Goal: Navigation & Orientation: Find specific page/section

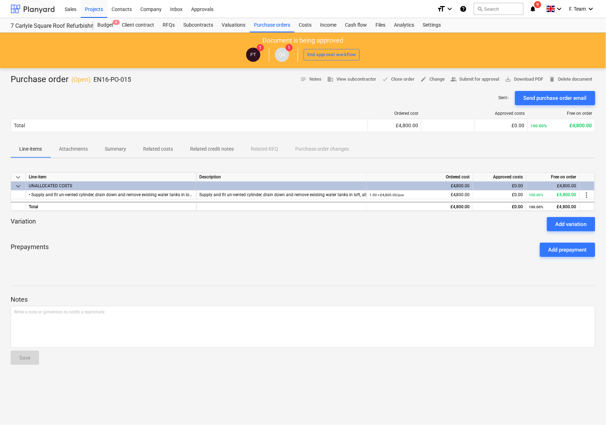
click at [29, 6] on div at bounding box center [33, 9] width 44 height 18
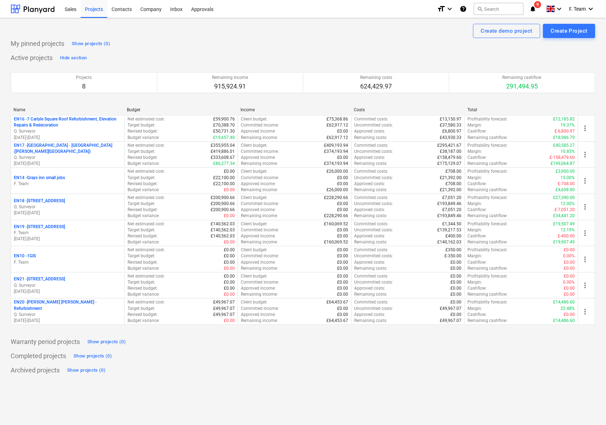
click at [533, 11] on icon "notifications" at bounding box center [532, 9] width 7 height 9
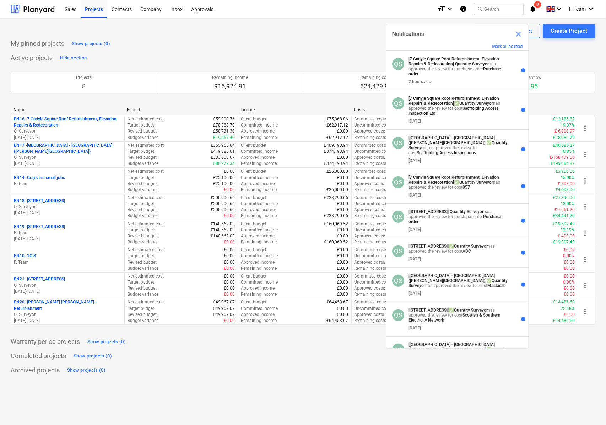
click at [508, 45] on button "Mark all as read" at bounding box center [507, 46] width 31 height 5
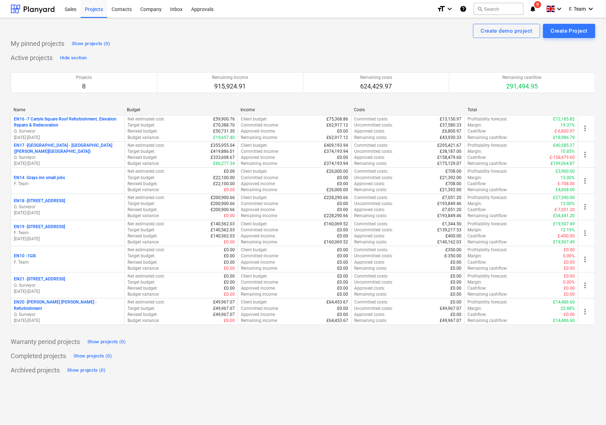
click at [341, 43] on div "My pinned projects Show projects (0)" at bounding box center [303, 43] width 584 height 11
click at [530, 6] on icon "notifications" at bounding box center [532, 9] width 7 height 9
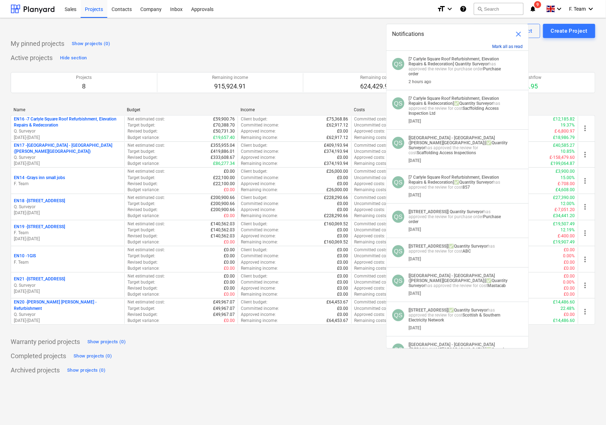
click at [504, 47] on button "Mark all as read" at bounding box center [507, 46] width 31 height 5
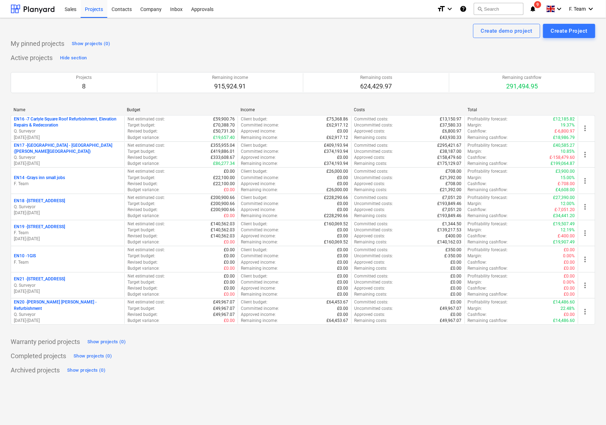
click at [365, 31] on div "Create demo project Create Project" at bounding box center [303, 31] width 584 height 14
click at [532, 5] on icon "notifications" at bounding box center [532, 9] width 7 height 9
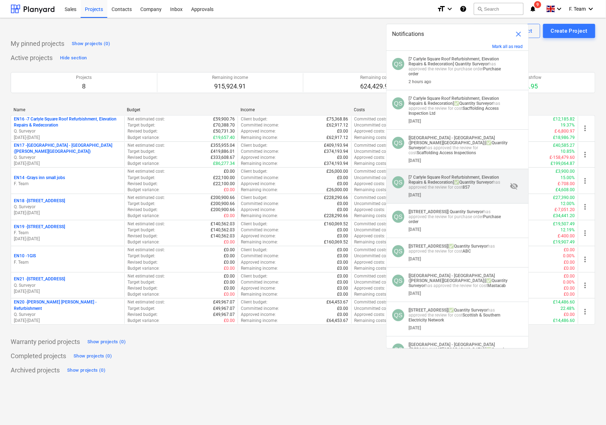
scroll to position [36, 0]
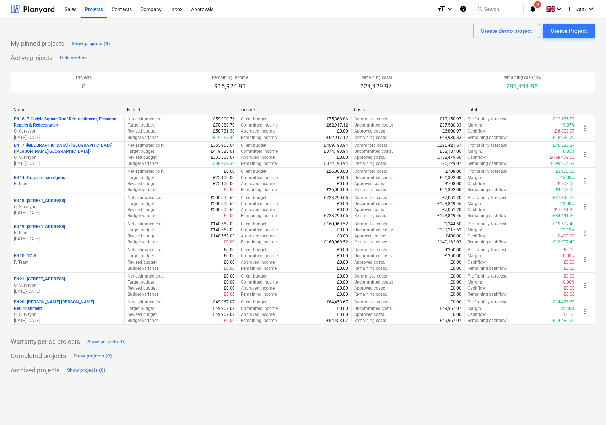
click at [330, 50] on div "My pinned projects Show projects (0) Active projects Hide section Projects 8 Re…" at bounding box center [303, 207] width 584 height 338
click at [328, 54] on div "Active projects Hide section Projects 8 Remaining income 915,924.91 Remaining c…" at bounding box center [303, 192] width 584 height 281
click at [32, 11] on div at bounding box center [33, 9] width 44 height 18
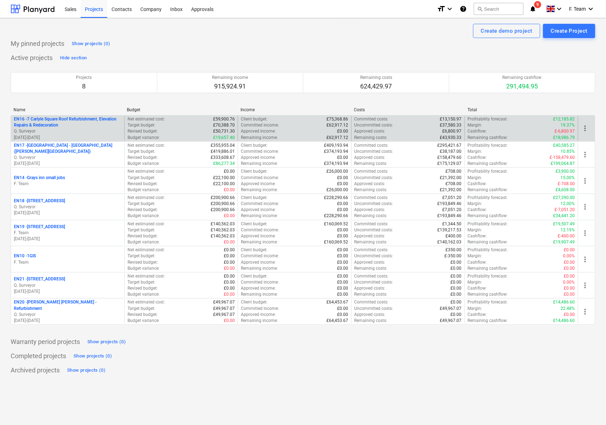
click at [586, 130] on span "more_vert" at bounding box center [585, 128] width 9 height 9
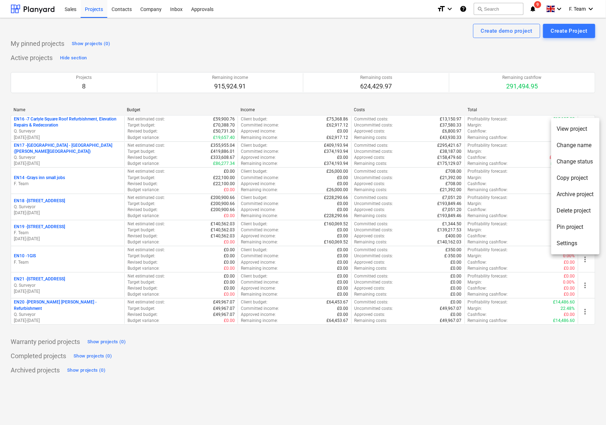
click at [376, 34] on div at bounding box center [303, 212] width 606 height 425
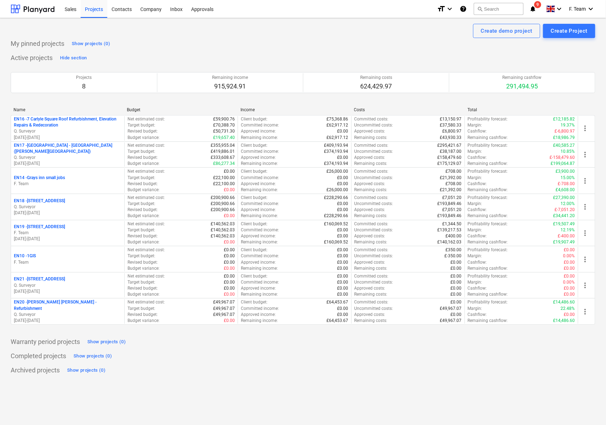
drag, startPoint x: 584, startPoint y: 314, endPoint x: 601, endPoint y: 280, distance: 37.9
click at [601, 280] on div "Create demo project Create Project My pinned projects Show projects (0) Active …" at bounding box center [303, 221] width 606 height 406
click at [588, 7] on icon "keyboard_arrow_down" at bounding box center [590, 9] width 9 height 9
click at [367, 40] on div at bounding box center [303, 212] width 606 height 425
click at [591, 10] on icon "keyboard_arrow_down" at bounding box center [590, 9] width 9 height 9
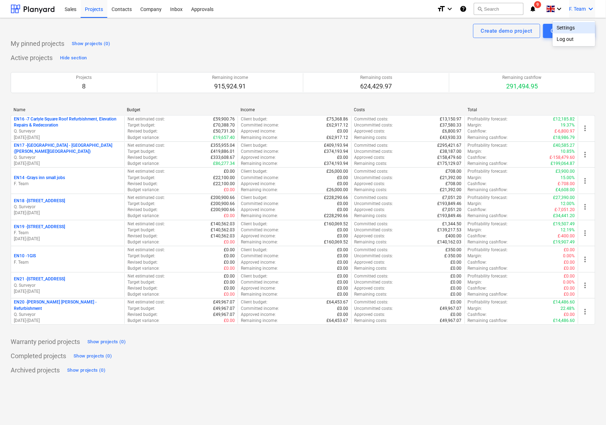
click at [567, 27] on div "Settings" at bounding box center [573, 27] width 43 height 11
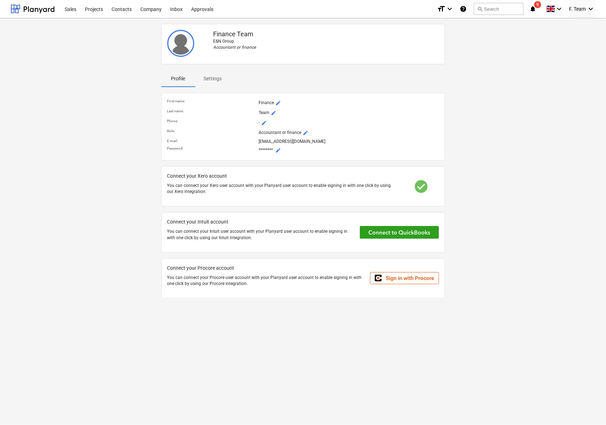
click at [537, 94] on div "Finance Team E&N Group Accountant or finance Profile Settings First name : Fina…" at bounding box center [303, 164] width 590 height 286
click at [48, 11] on div at bounding box center [33, 9] width 44 height 18
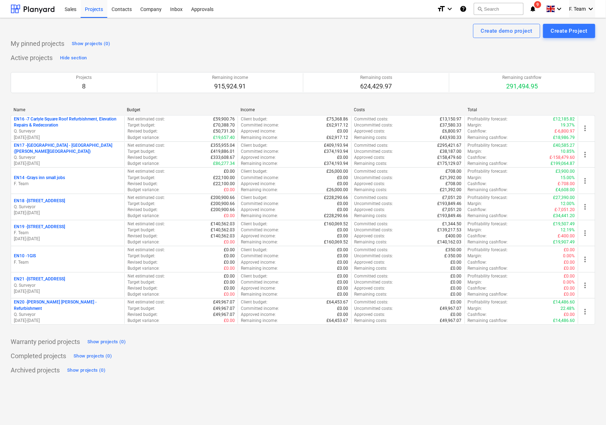
click at [461, 10] on icon "help" at bounding box center [462, 9] width 7 height 9
click at [448, 9] on icon "keyboard_arrow_down" at bounding box center [449, 9] width 9 height 9
click at [417, 41] on div "Normal text" at bounding box center [432, 38] width 43 height 11
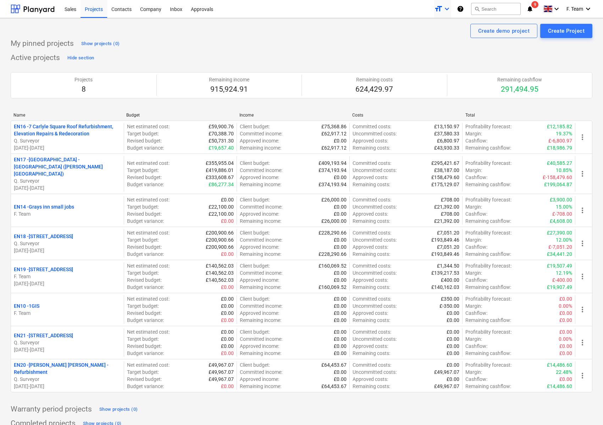
click at [443, 7] on icon "keyboard_arrow_down" at bounding box center [447, 9] width 9 height 9
click at [426, 27] on div "Smaller text" at bounding box center [430, 27] width 43 height 11
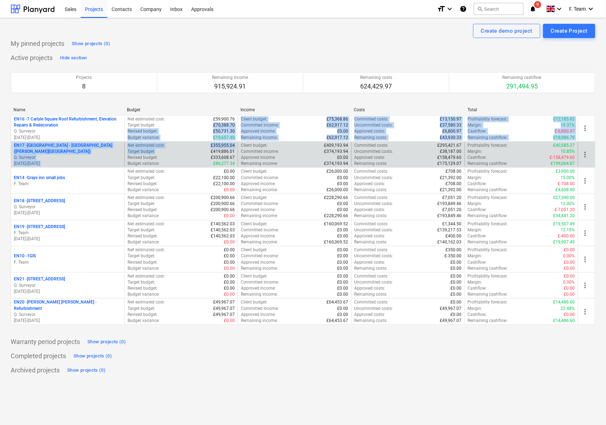
drag, startPoint x: 175, startPoint y: 128, endPoint x: 176, endPoint y: 151, distance: 22.7
click at [176, 151] on div "EN16 - 7 Carlyle Square Roof Refurbishment, Elevation Repairs & Redecoration Q.…" at bounding box center [303, 219] width 584 height 209
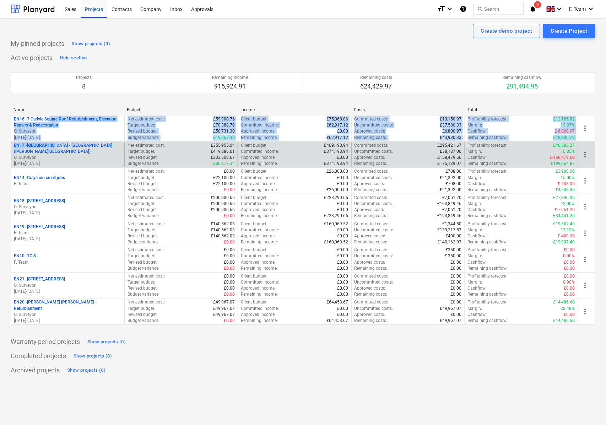
drag, startPoint x: 49, startPoint y: 119, endPoint x: 53, endPoint y: 148, distance: 28.7
click at [53, 148] on div "EN16 - 7 Carlyle Square Roof Refurbishment, Elevation Repairs & Redecoration Q.…" at bounding box center [303, 219] width 584 height 209
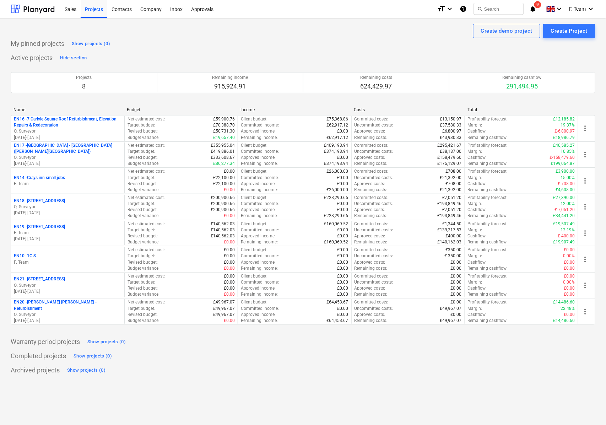
click at [55, 98] on div "Projects 8 Remaining income 915,924.91 Remaining costs 624,429.97 Remaining cas…" at bounding box center [303, 83] width 584 height 38
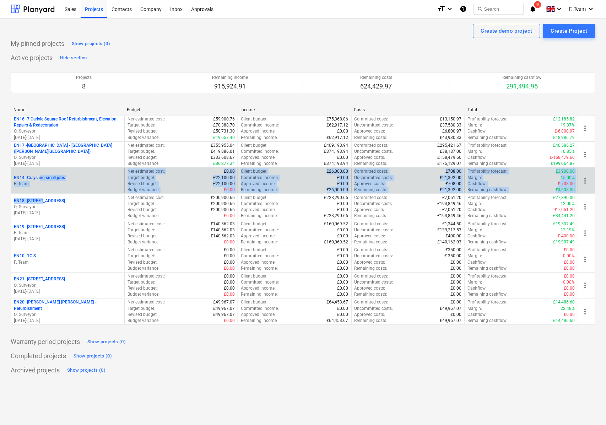
drag, startPoint x: 42, startPoint y: 202, endPoint x: 41, endPoint y: 179, distance: 23.1
click at [41, 179] on div "EN16 - 7 Carlyle Square Roof Refurbishment, Elevation Repairs & Redecoration Q.…" at bounding box center [303, 219] width 584 height 209
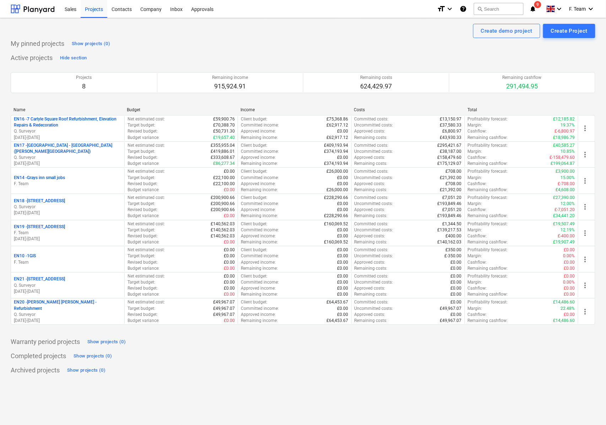
drag, startPoint x: 21, startPoint y: 121, endPoint x: 327, endPoint y: 50, distance: 313.7
click at [327, 50] on div "My pinned projects Show projects (0) Active projects Hide section Projects 8 Re…" at bounding box center [303, 207] width 584 height 338
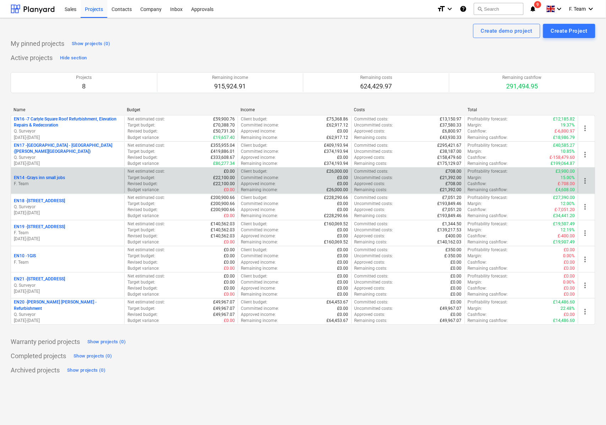
drag, startPoint x: 584, startPoint y: 131, endPoint x: 579, endPoint y: 191, distance: 60.3
click at [579, 191] on div "EN16 - 7 Carlyle Square Roof Refurbishment, Elevation Repairs & Redecoration Q.…" at bounding box center [303, 219] width 584 height 209
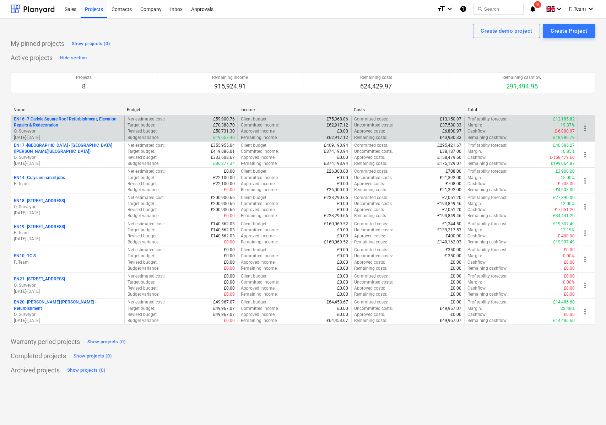
click at [102, 134] on p "Q. Surveyor" at bounding box center [68, 131] width 108 height 6
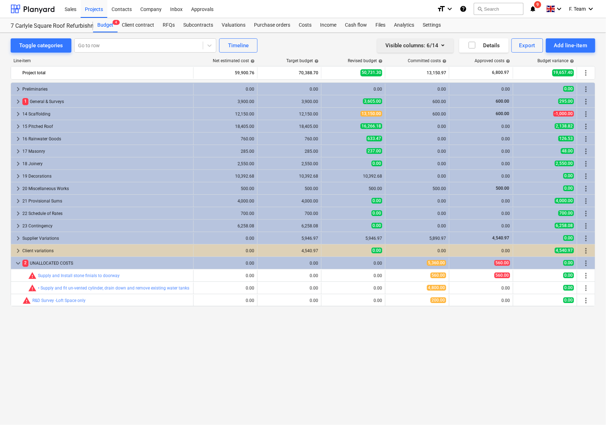
click at [444, 45] on icon "button" at bounding box center [442, 45] width 9 height 9
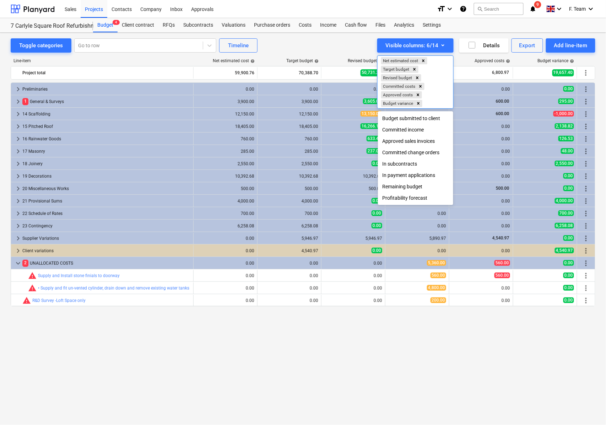
click at [308, 40] on div at bounding box center [303, 212] width 606 height 425
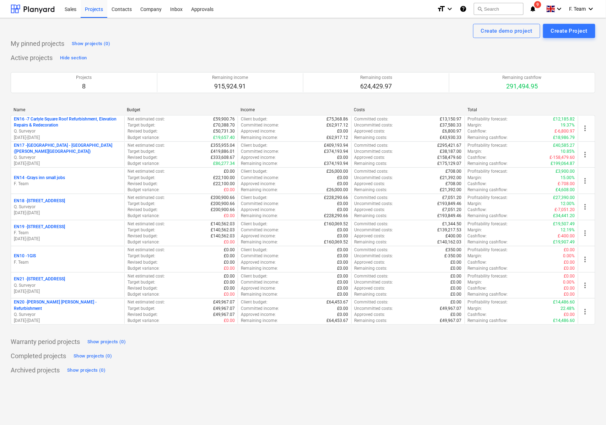
drag, startPoint x: 529, startPoint y: 395, endPoint x: 217, endPoint y: 378, distance: 312.1
click at [217, 378] on div "Create demo project Create Project My pinned projects Show projects (0) Active …" at bounding box center [303, 221] width 606 height 406
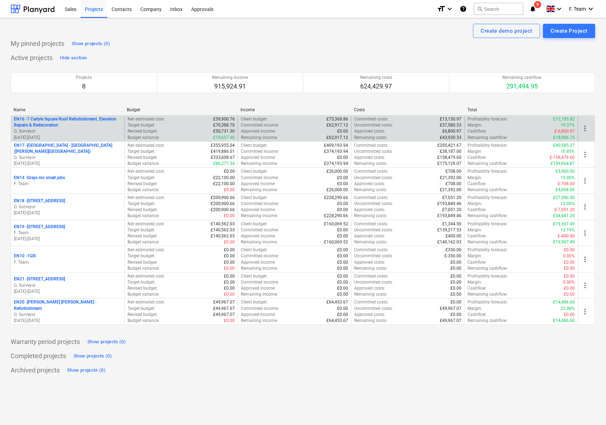
click at [585, 131] on span "more_vert" at bounding box center [585, 128] width 9 height 9
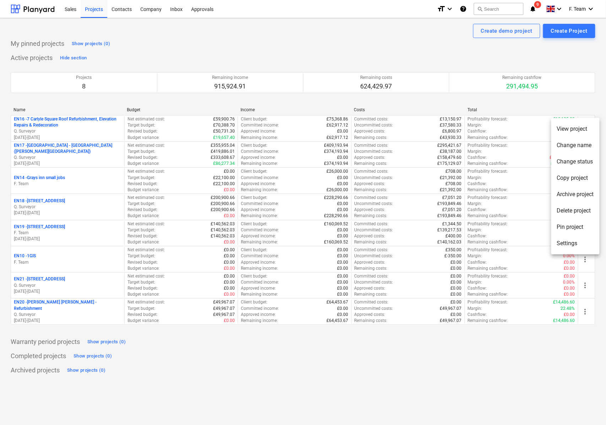
click at [584, 246] on li "Settings" at bounding box center [575, 243] width 48 height 16
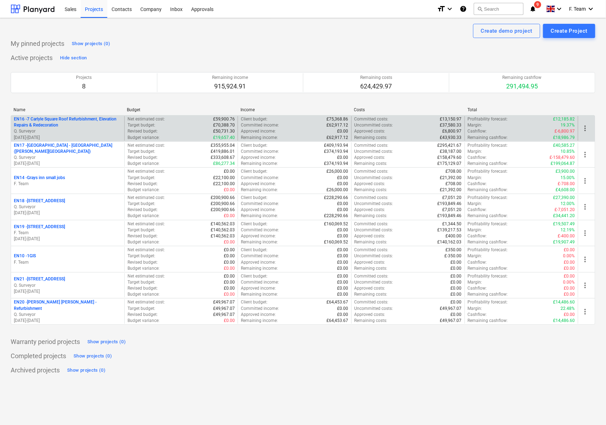
click at [584, 128] on span "more_vert" at bounding box center [585, 128] width 9 height 9
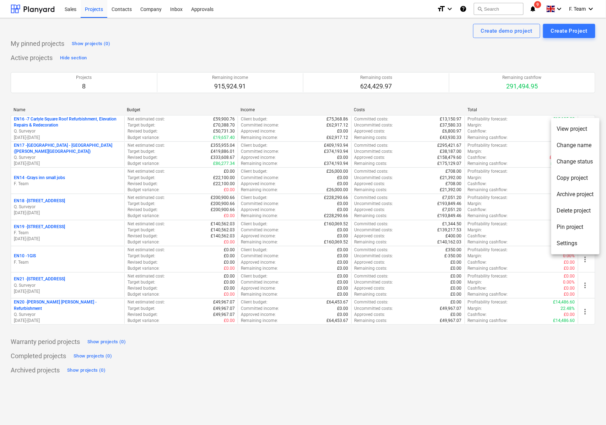
click at [450, 59] on div at bounding box center [303, 212] width 606 height 425
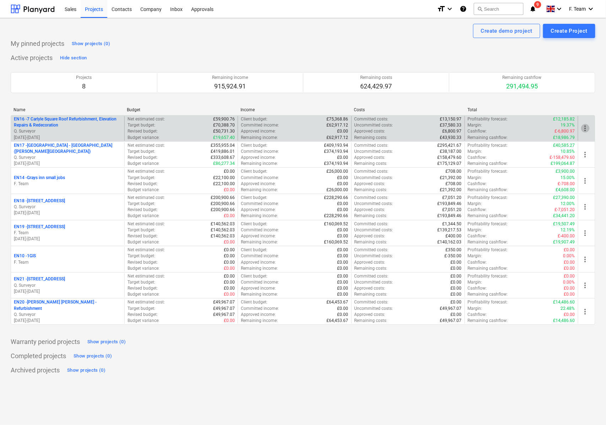
click at [583, 125] on span "more_vert" at bounding box center [585, 128] width 9 height 9
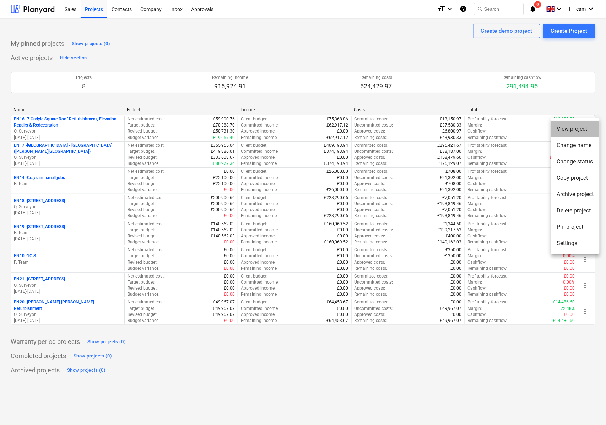
click at [578, 126] on li "View project" at bounding box center [575, 129] width 48 height 16
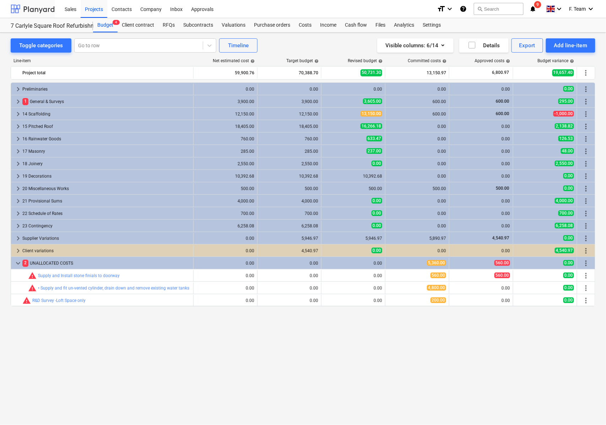
click at [44, 10] on div at bounding box center [33, 9] width 44 height 18
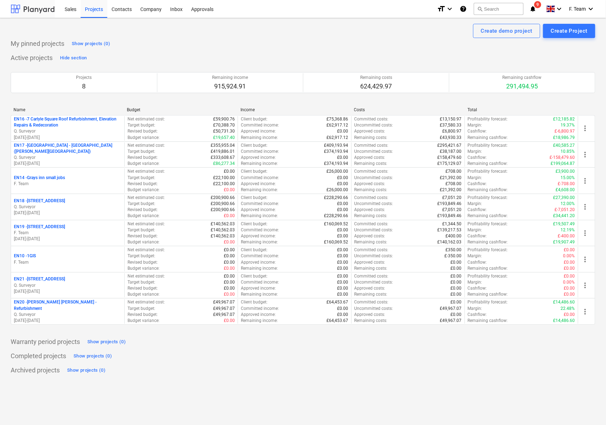
click at [16, 7] on div at bounding box center [33, 9] width 44 height 18
click at [27, 16] on div at bounding box center [33, 9] width 44 height 18
click at [471, 376] on div "Archived projects Show projects (0)" at bounding box center [303, 369] width 584 height 11
